Goal: Book appointment/travel/reservation

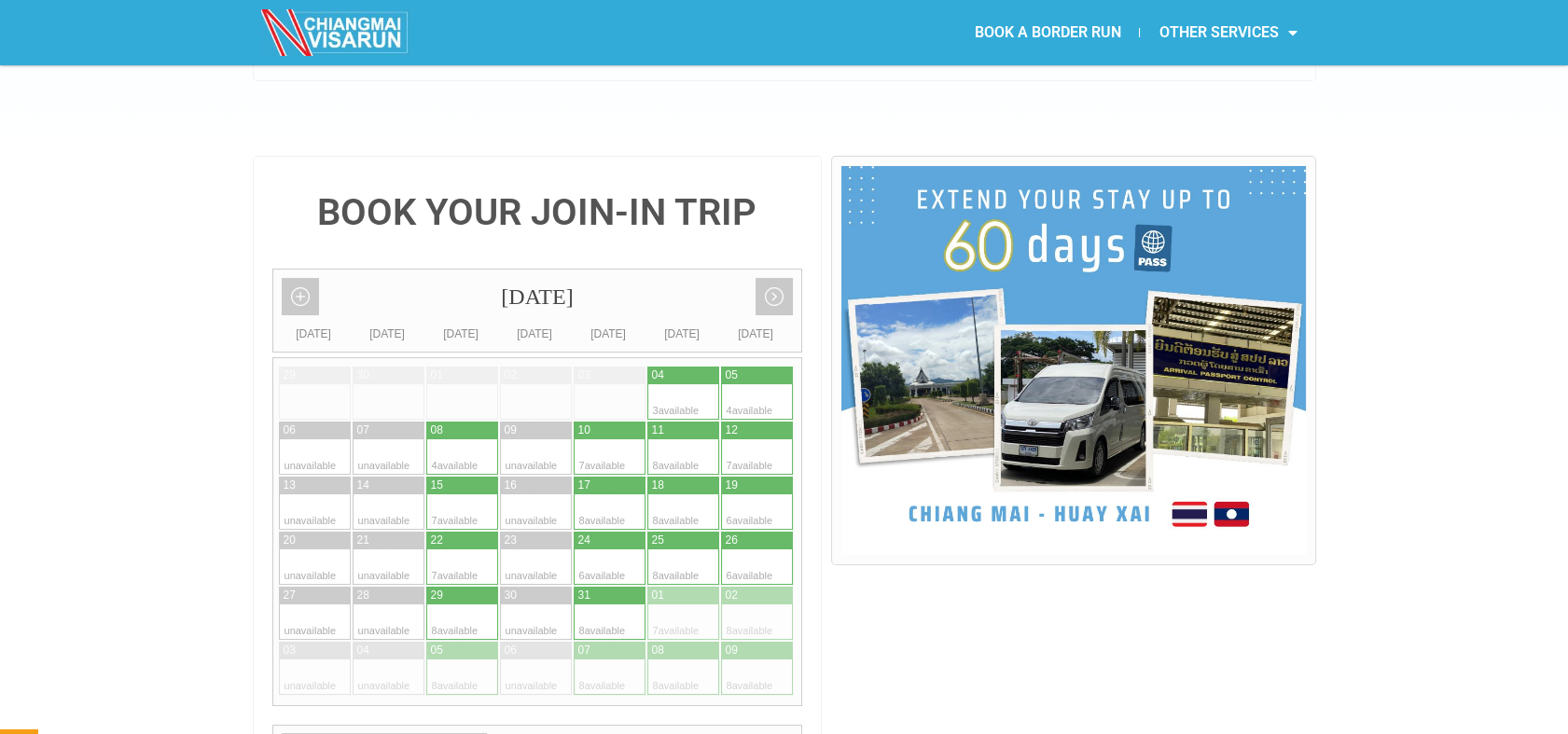
scroll to position [207, 0]
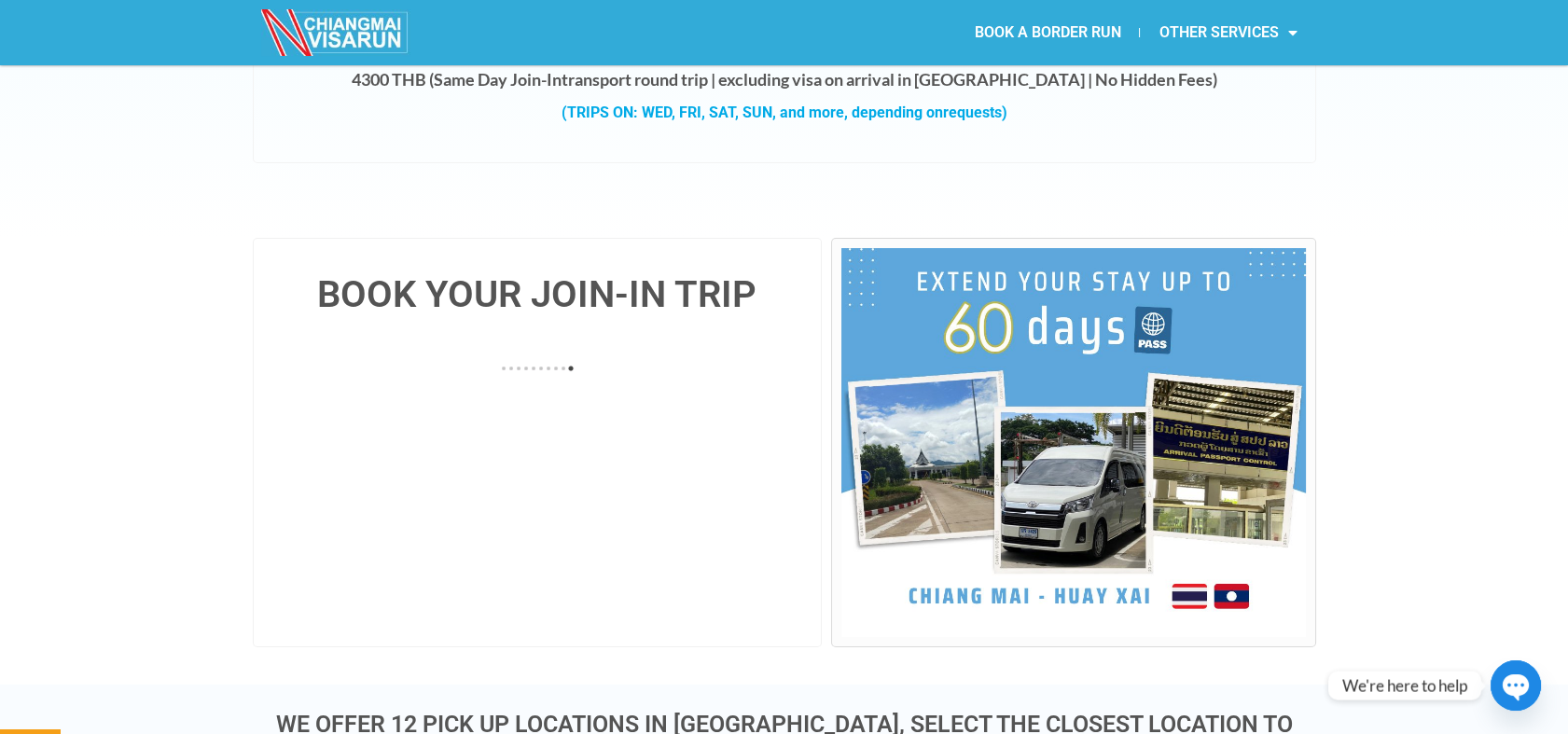
scroll to position [311, 0]
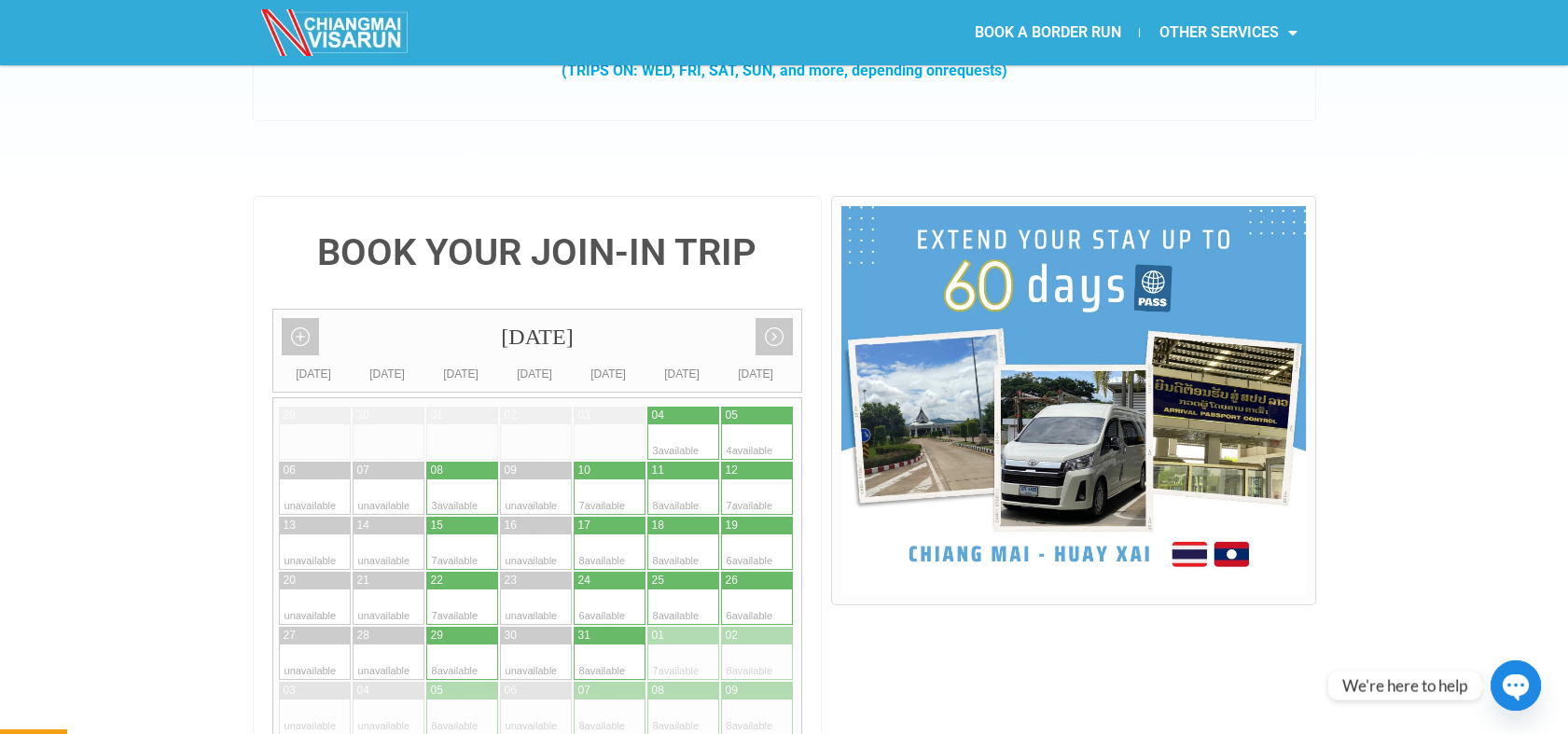
click at [456, 480] on div at bounding box center [444, 497] width 37 height 36
type input "[DATE]"
radio input "true"
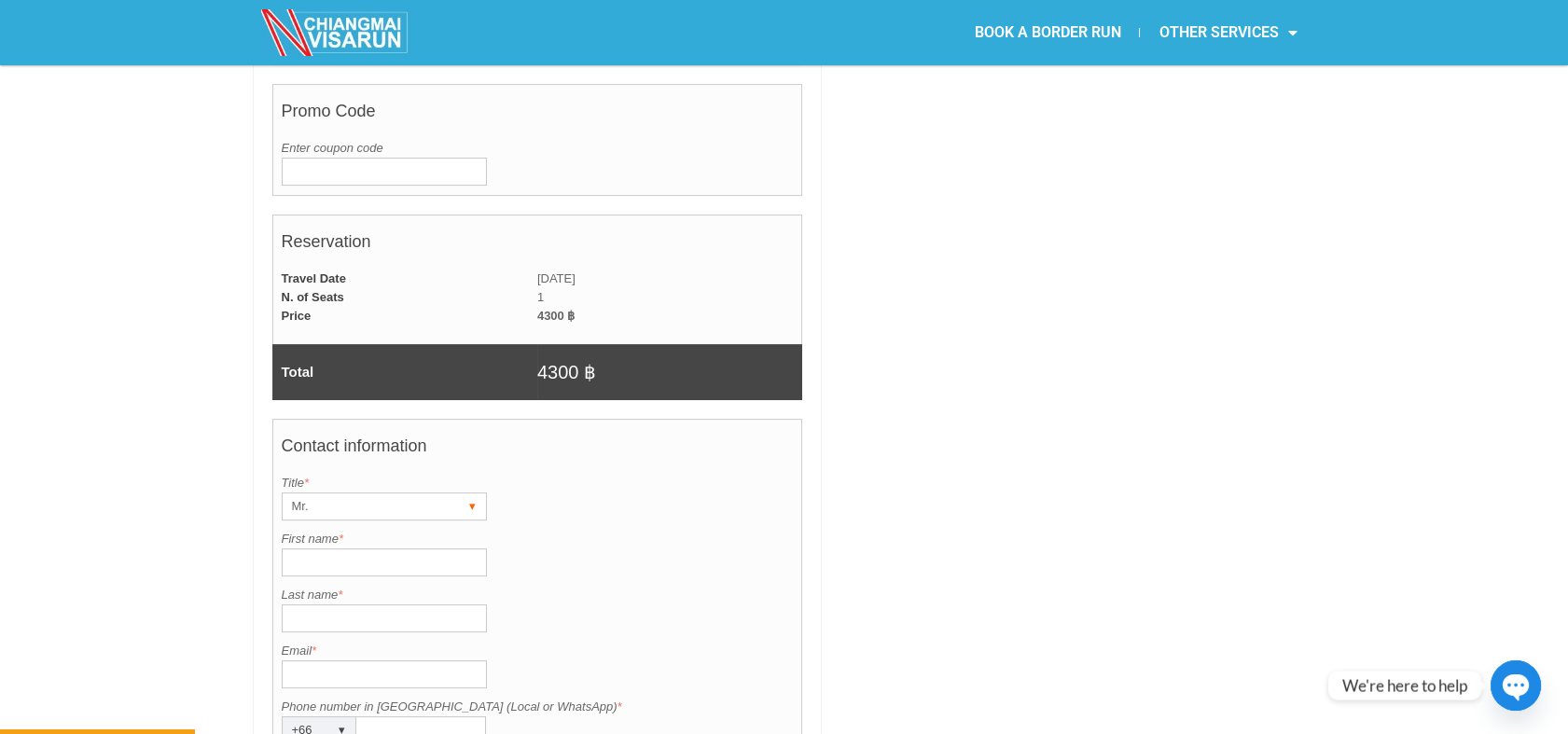
scroll to position [1183, 0]
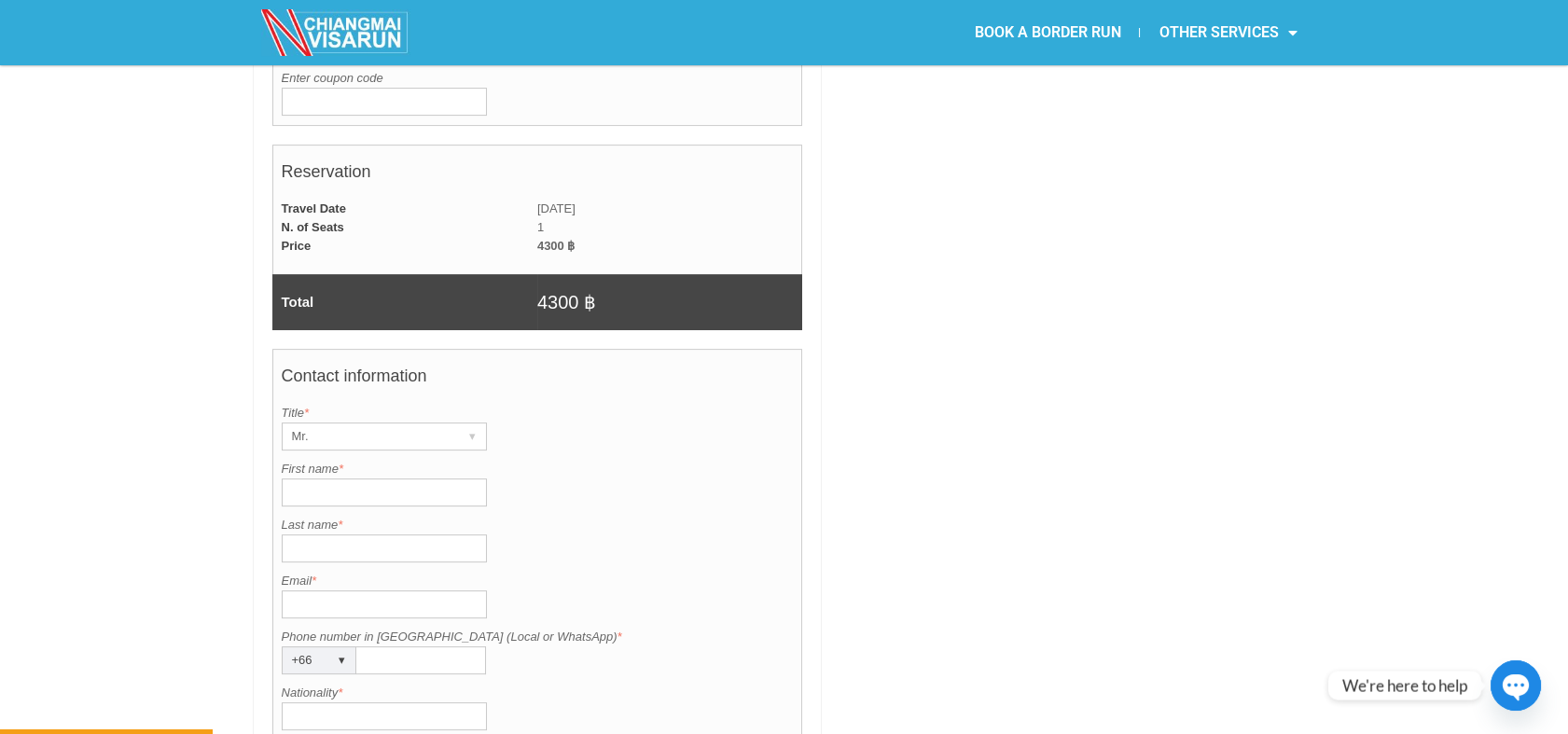
click at [356, 479] on input "First name *" at bounding box center [384, 493] width 205 height 28
paste input "[EMAIL_ADDRESS][DOMAIN_NAME]"
type input "[EMAIL_ADDRESS][DOMAIN_NAME]"
click at [330, 591] on input "Email *" at bounding box center [384, 605] width 205 height 28
paste input "eyesofspace@gmail.com"
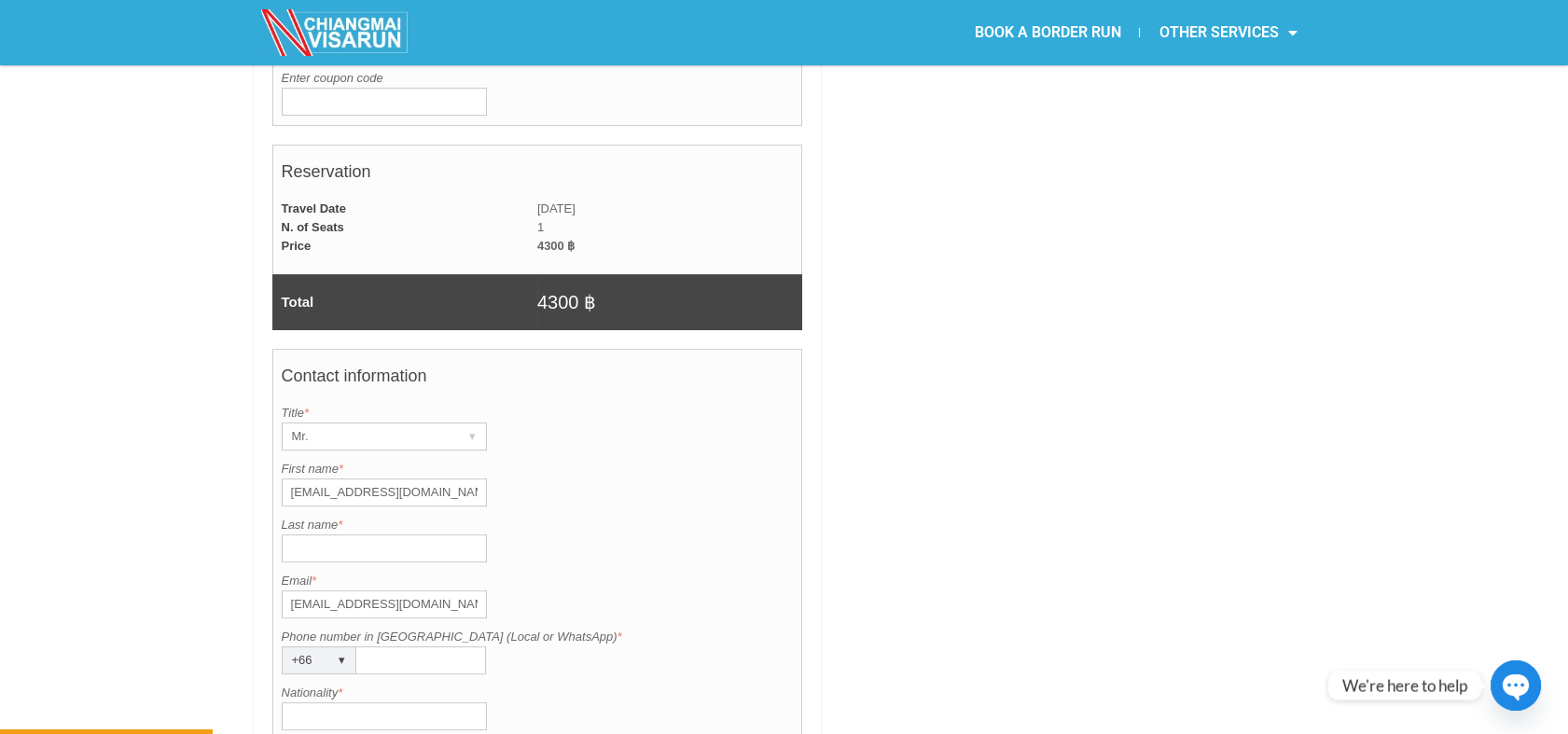
type input "eyesofspace@gmail.com"
drag, startPoint x: 430, startPoint y: 446, endPoint x: 274, endPoint y: 449, distance: 156.0
click at [274, 449] on div "Contact information Title is required. Title * Mr. ▾ Mr. Mrs. Ms. First name is…" at bounding box center [537, 675] width 531 height 652
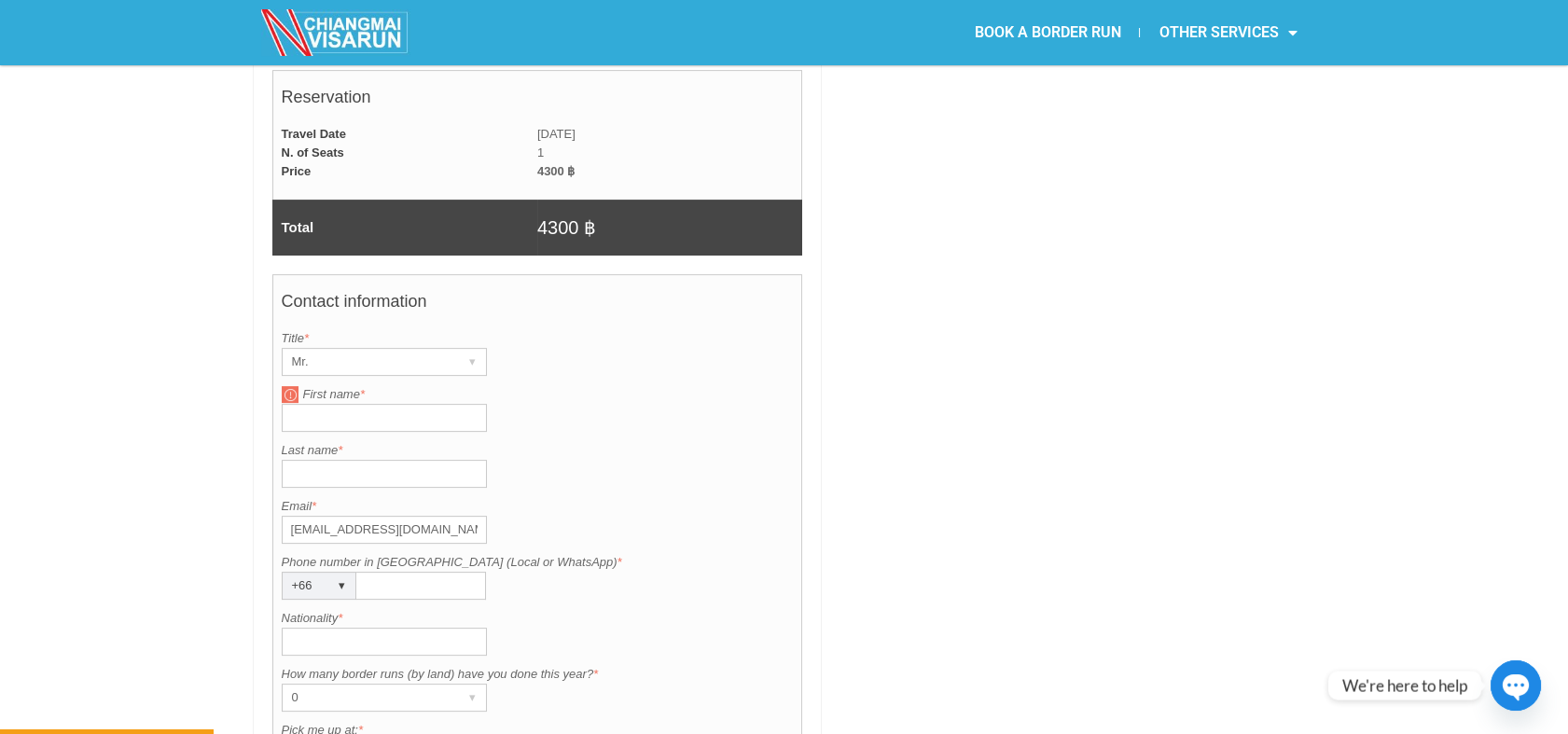
scroll to position [1286, 0]
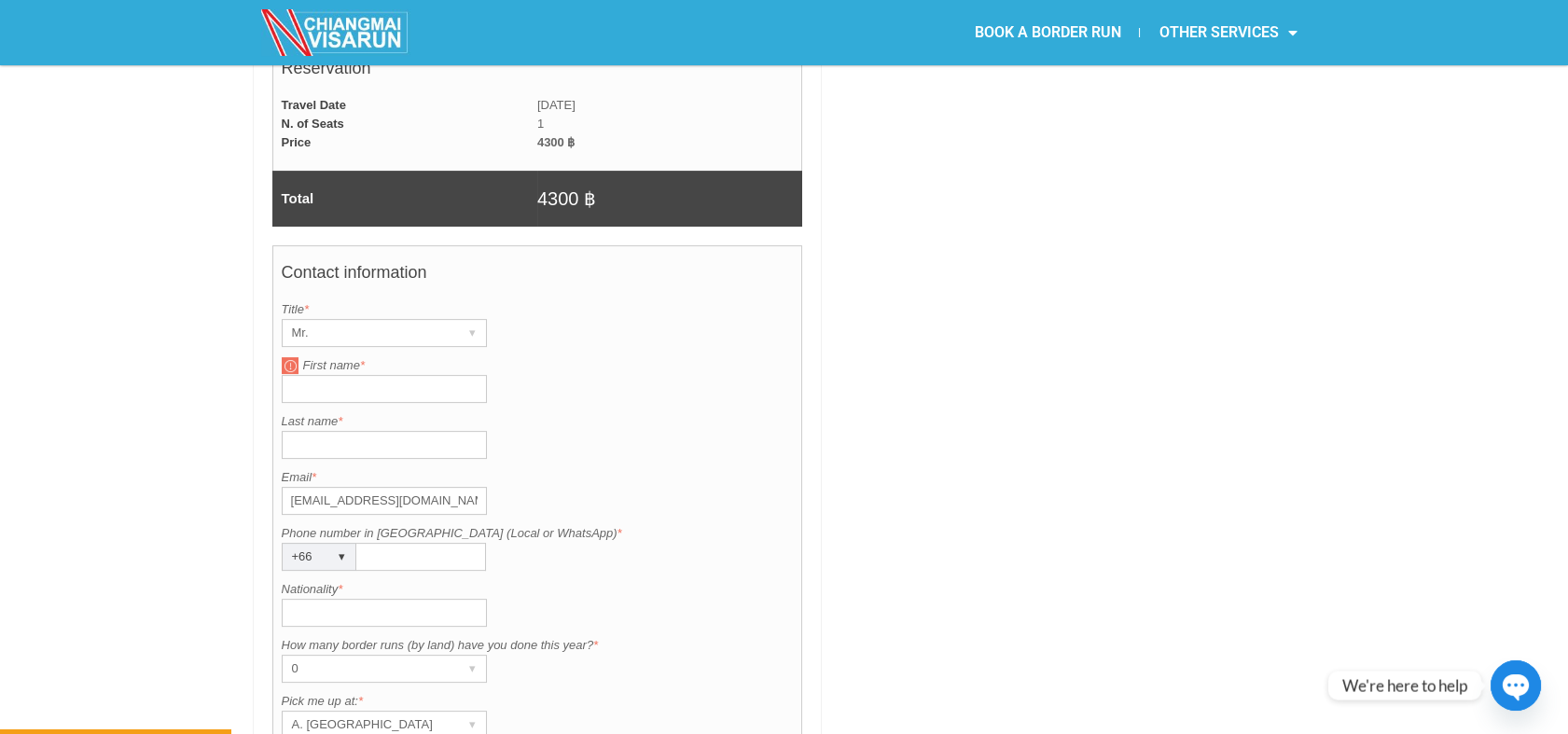
click at [335, 599] on input "Nationality *" at bounding box center [384, 613] width 205 height 28
type input "Russian"
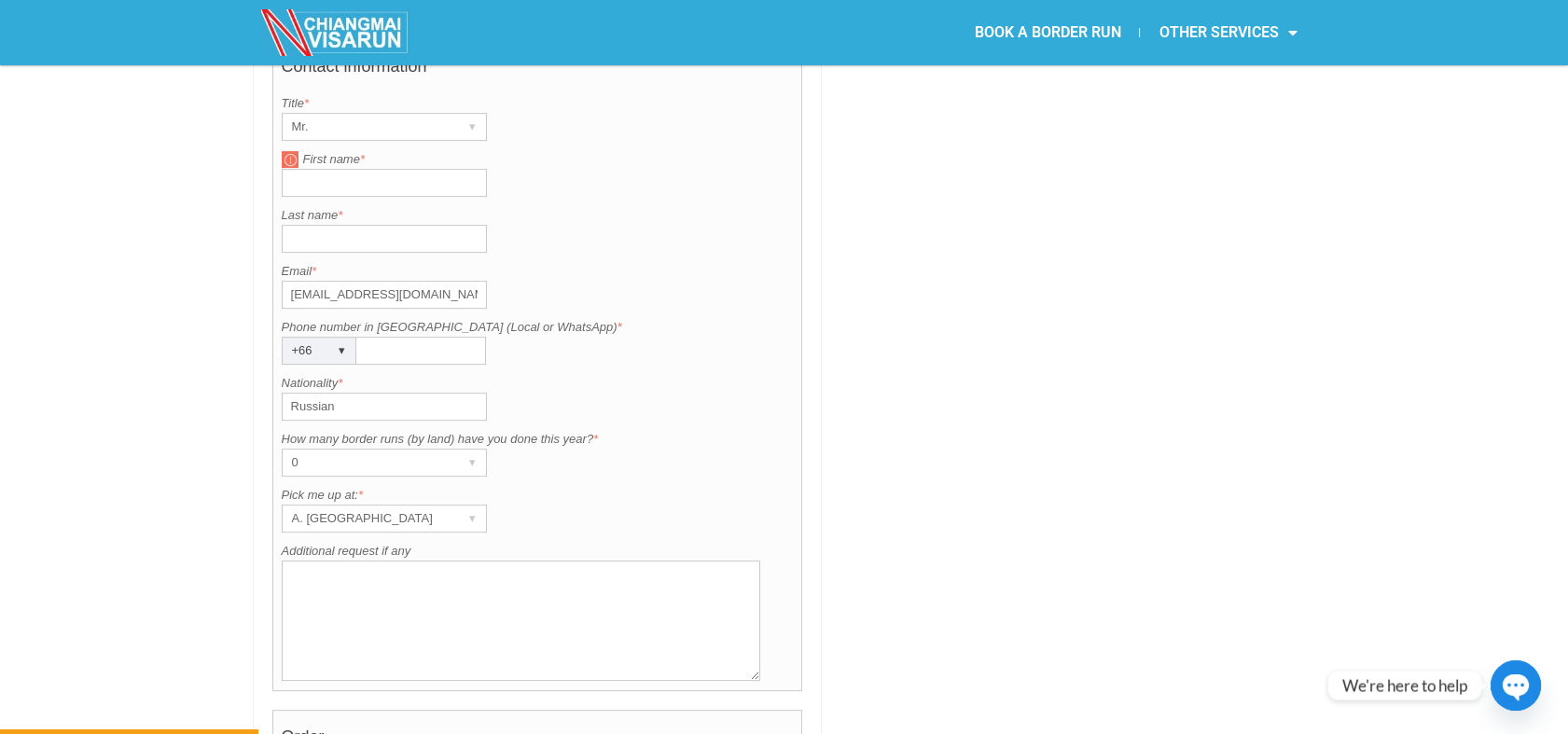
scroll to position [1493, 0]
click at [370, 505] on div "A. [GEOGRAPHIC_DATA]" at bounding box center [367, 518] width 168 height 26
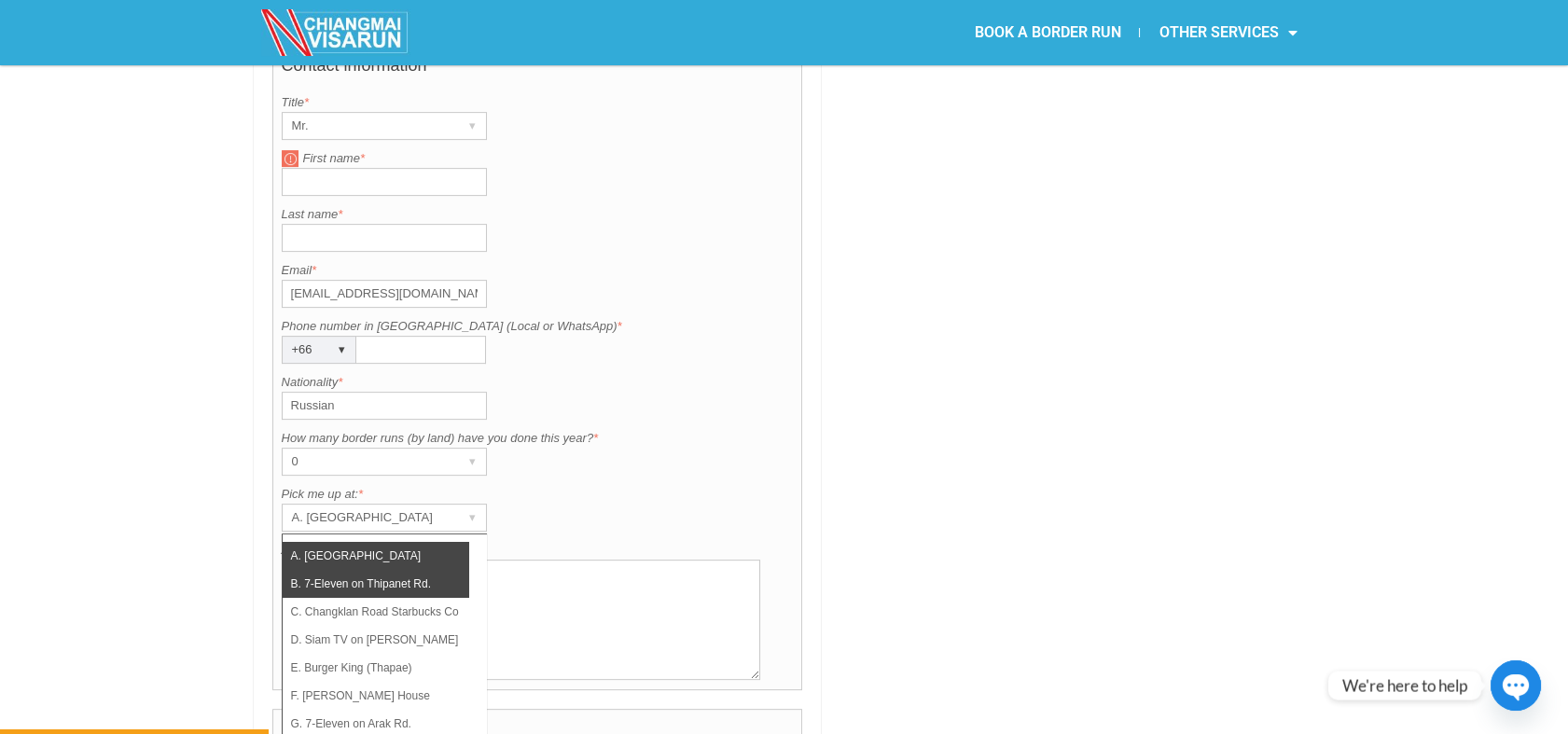
click at [370, 570] on li "B. 7-Eleven on Thipanet Rd." at bounding box center [376, 584] width 187 height 28
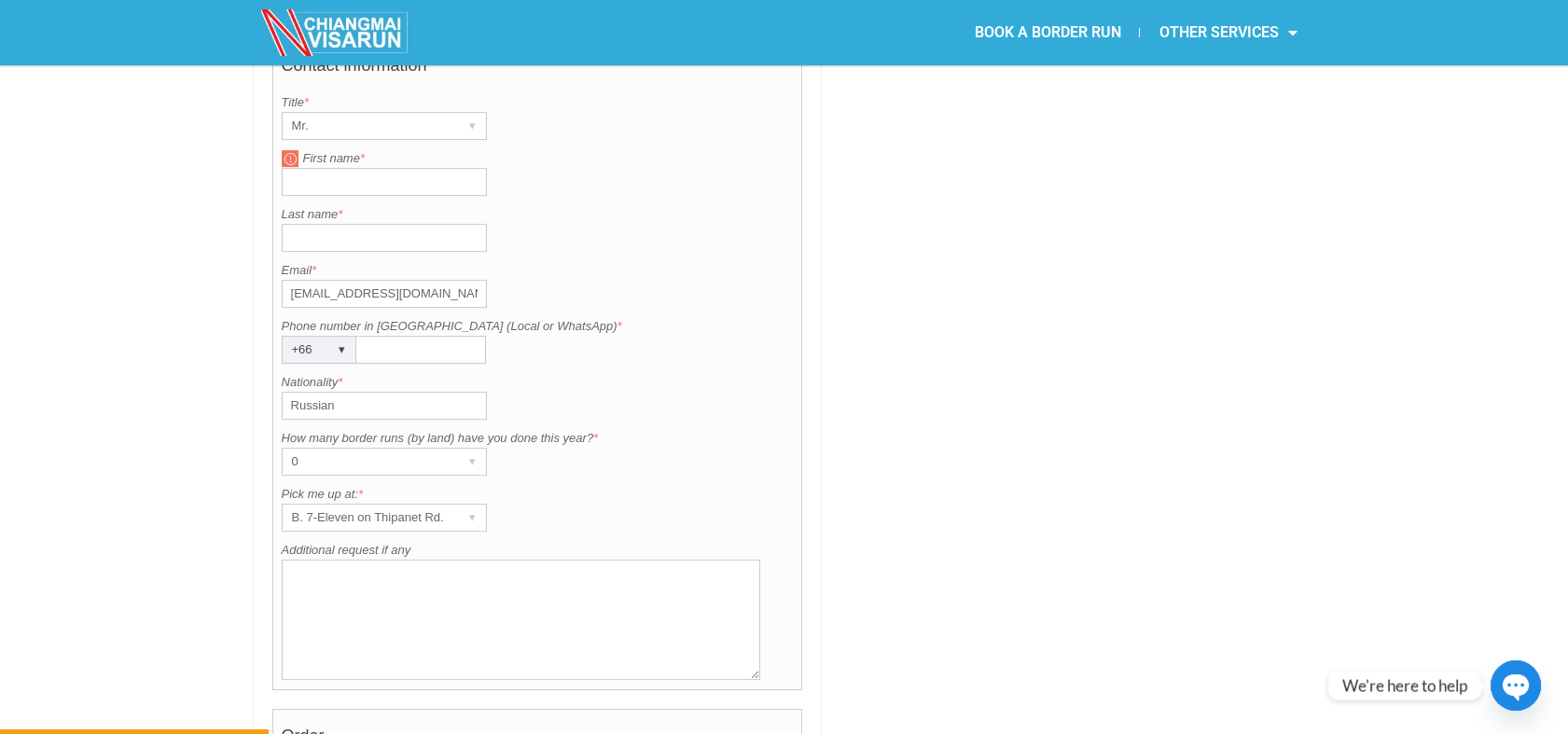
click at [371, 335] on input "Phone number in Thailand (Local or WhatsApp) *" at bounding box center [421, 350] width 130 height 28
paste input "836862880"
click at [366, 335] on input "836862880" at bounding box center [421, 350] width 130 height 28
type input "0836862880"
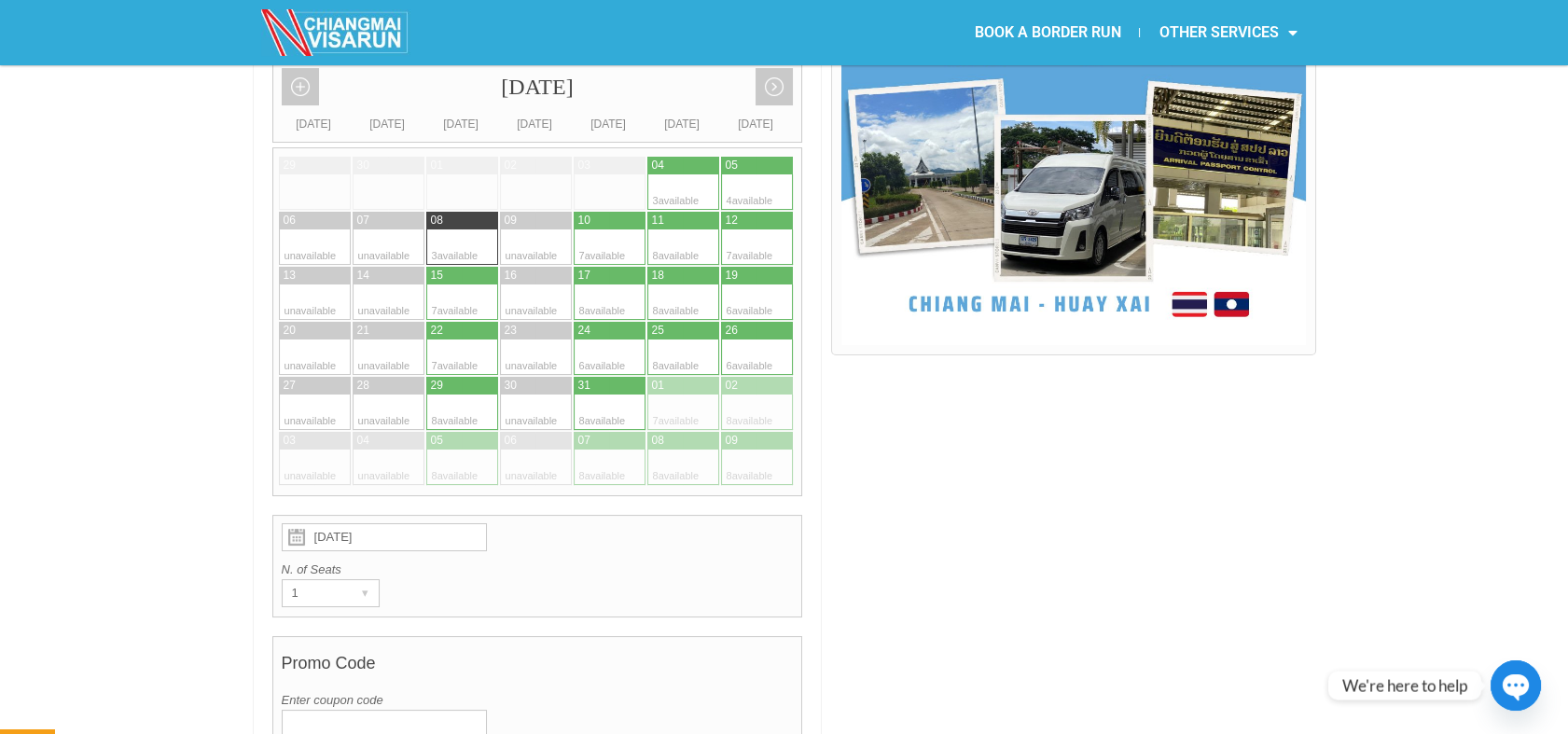
scroll to position [43, 0]
